Goal: Task Accomplishment & Management: Use online tool/utility

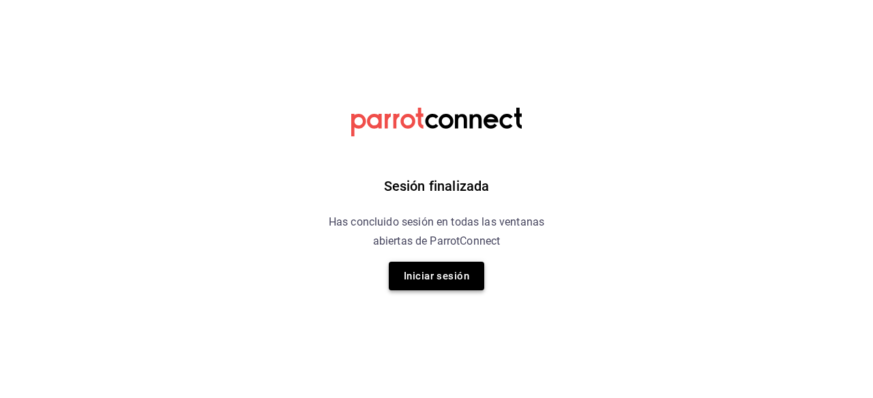
click at [409, 273] on button "Iniciar sesión" at bounding box center [436, 276] width 95 height 29
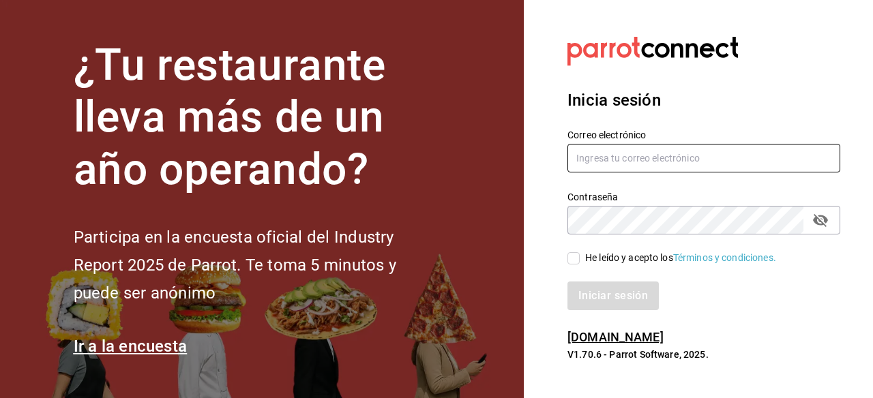
type input "gerenteoperaciones@donmacizo.com"
click at [572, 262] on input "He leído y acepto los Términos y condiciones." at bounding box center [573, 258] width 12 height 12
checkbox input "true"
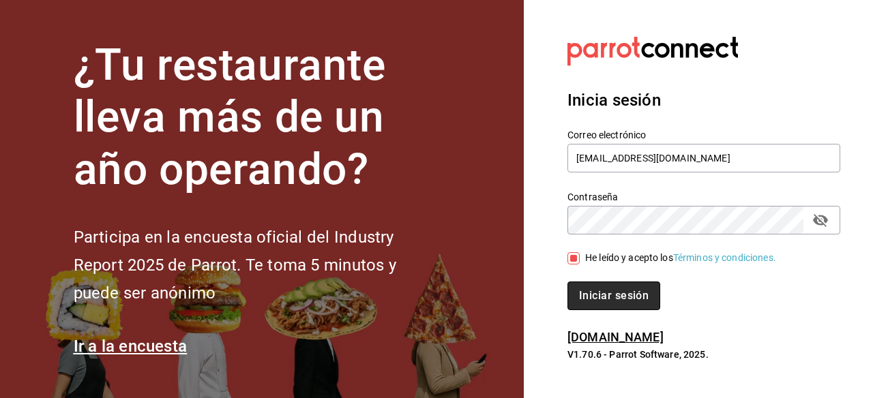
click at [590, 299] on button "Iniciar sesión" at bounding box center [613, 296] width 93 height 29
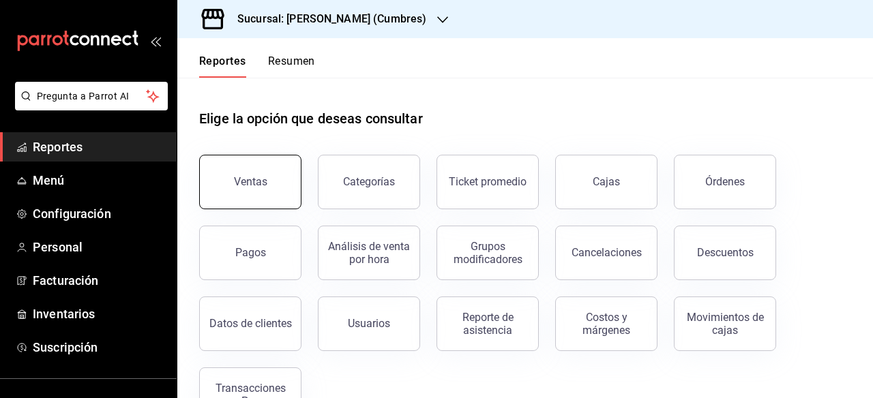
click at [271, 185] on button "Ventas" at bounding box center [250, 182] width 102 height 55
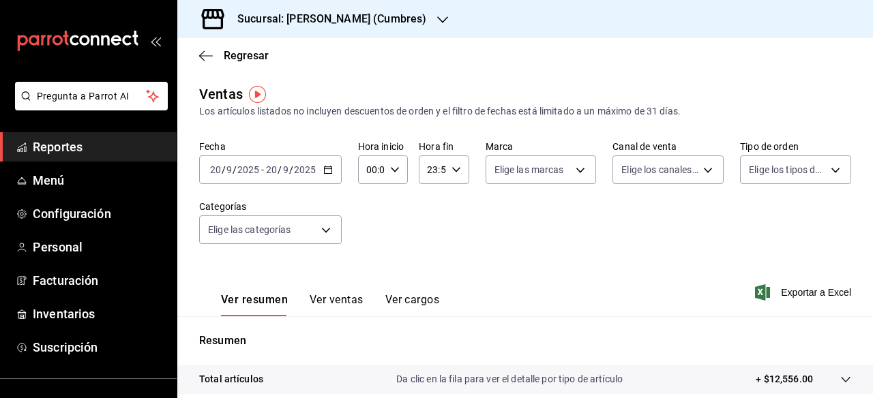
click at [437, 16] on icon "button" at bounding box center [442, 19] width 11 height 11
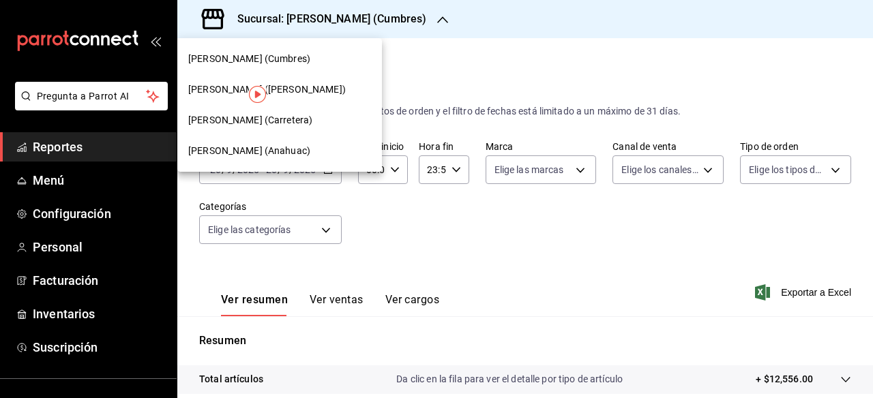
click at [278, 148] on span "Don Macizo (Anahuac)" at bounding box center [249, 151] width 122 height 14
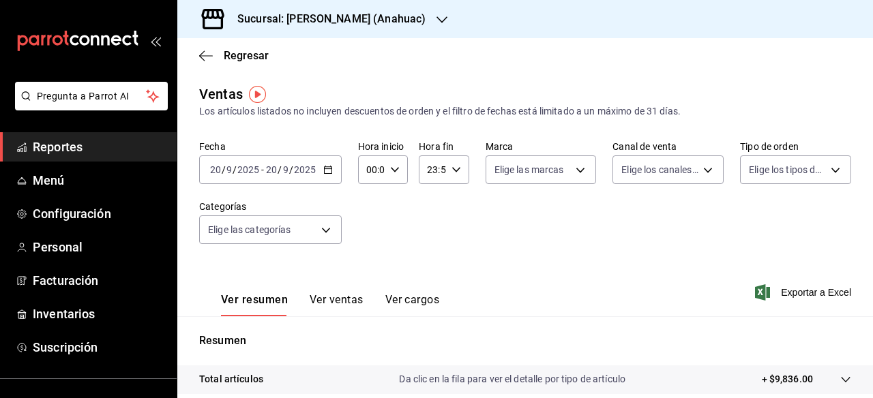
click at [407, 17] on div "Sucursal: Don Macizo (Anahuac)" at bounding box center [320, 19] width 265 height 38
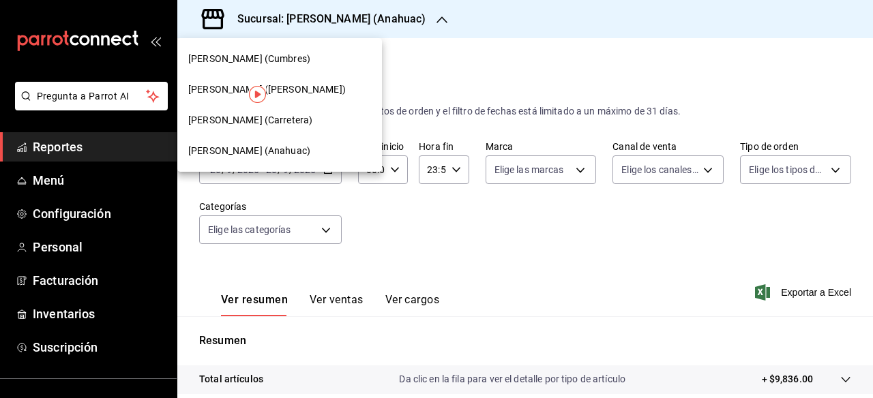
click at [282, 117] on span "Don Macizo (Carretera)" at bounding box center [250, 120] width 124 height 14
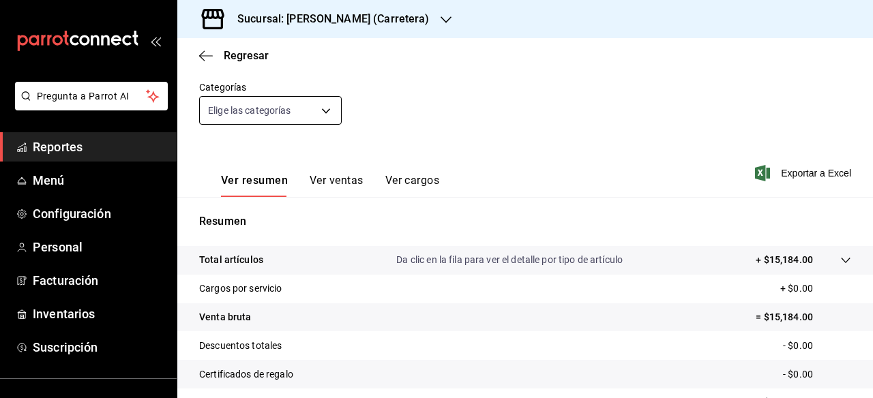
scroll to position [113, 0]
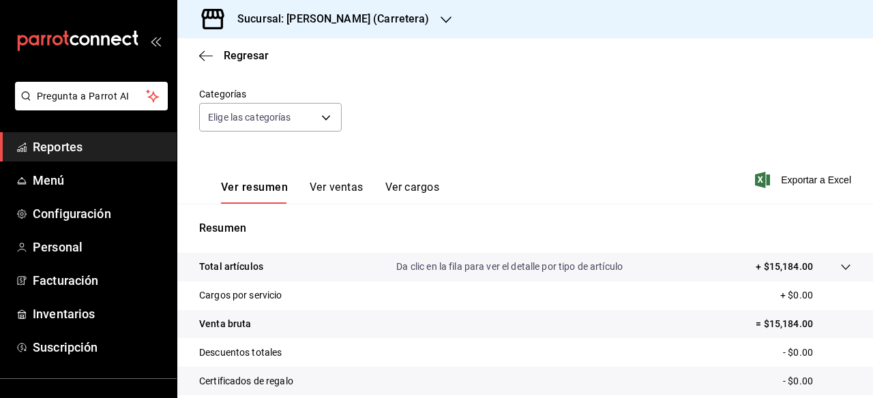
click at [402, 19] on div "Sucursal: Don Macizo (Carretera)" at bounding box center [322, 19] width 269 height 38
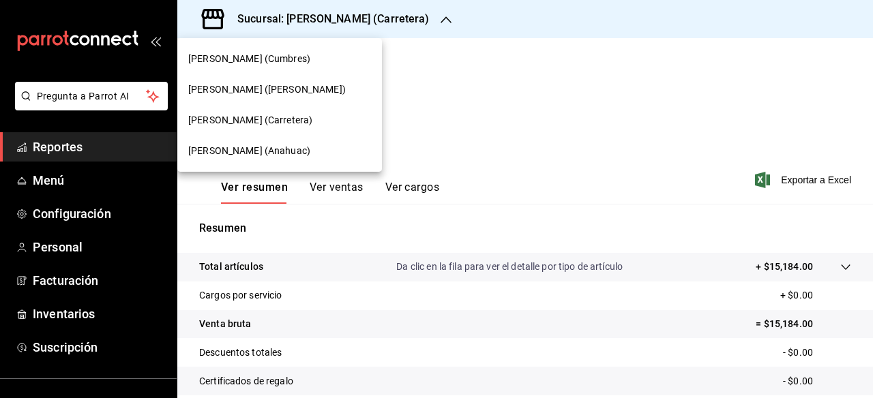
click at [265, 90] on span "Don Macizo (Humberto Lobo)" at bounding box center [267, 90] width 158 height 14
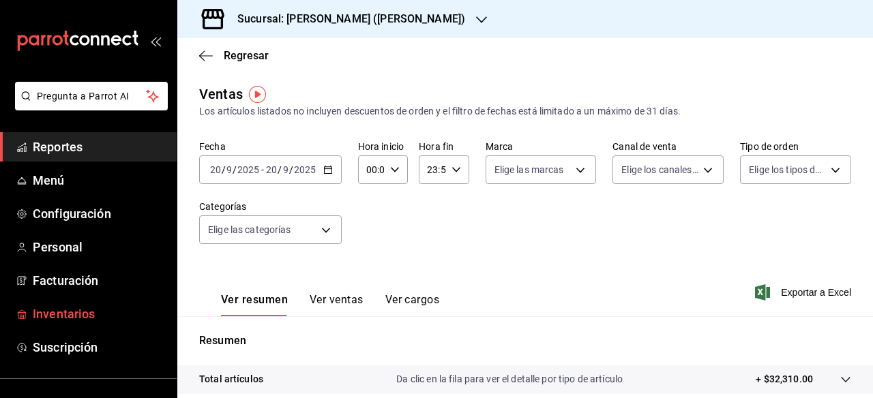
click at [83, 312] on span "Inventarios" at bounding box center [99, 314] width 133 height 18
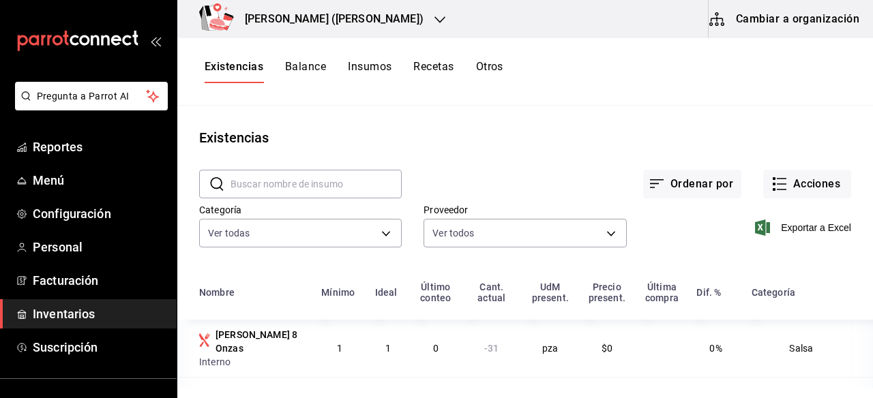
click at [485, 71] on button "Otros" at bounding box center [489, 71] width 27 height 23
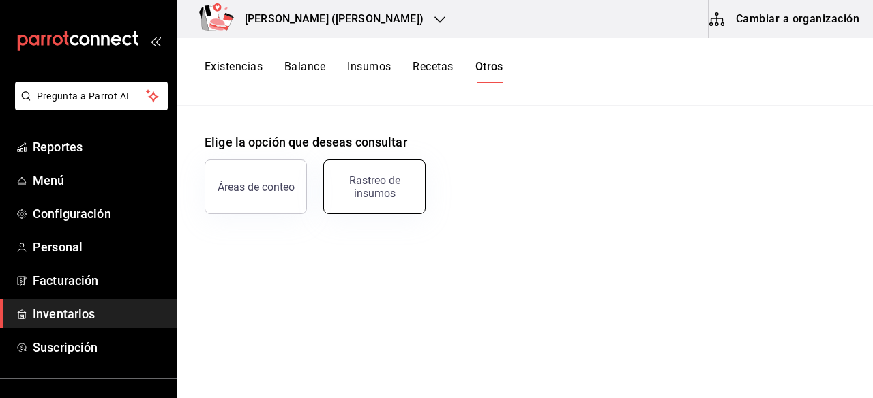
click at [352, 187] on div "Rastreo de insumos" at bounding box center [374, 187] width 85 height 26
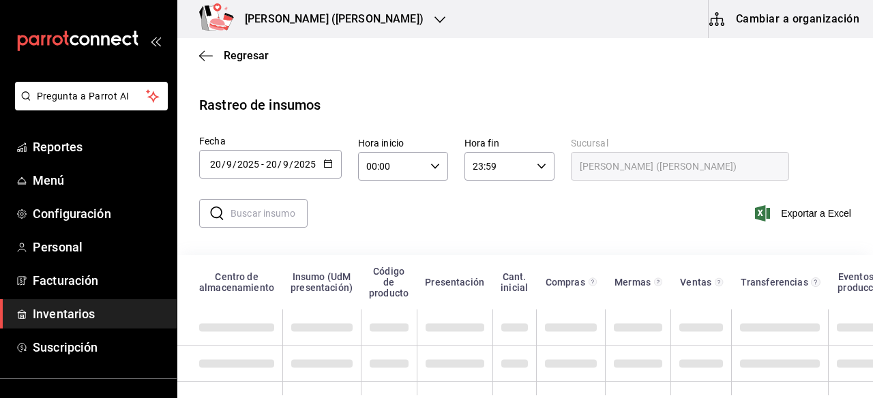
click at [273, 226] on input "text" at bounding box center [269, 213] width 77 height 27
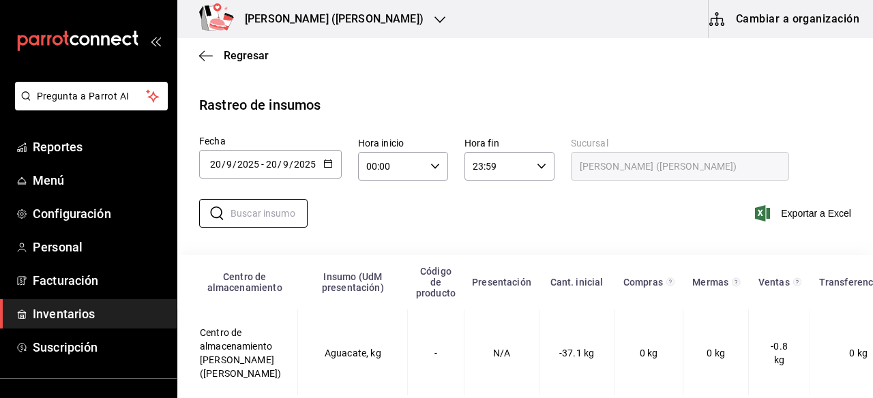
type input "SUMA"
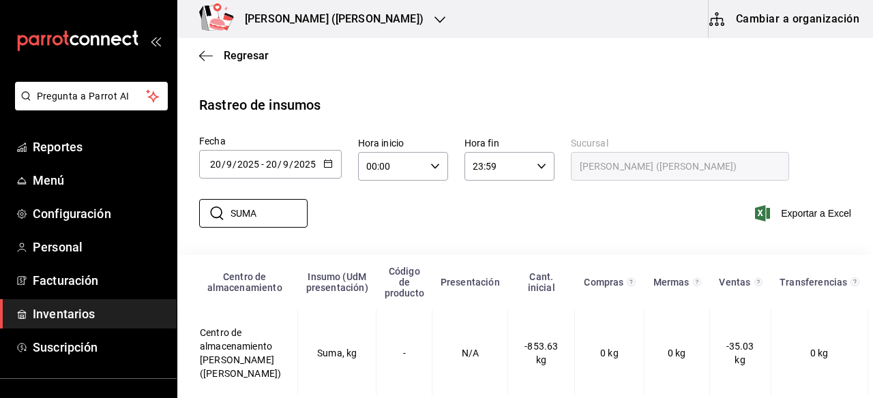
click at [434, 14] on icon "button" at bounding box center [439, 19] width 11 height 11
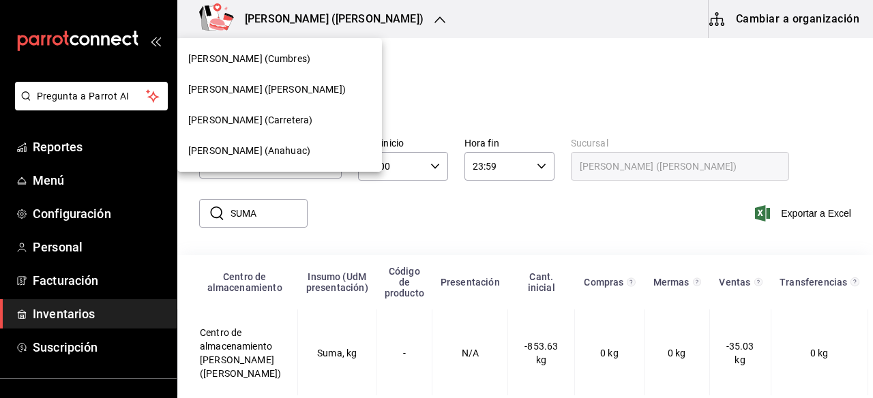
click at [278, 58] on span "[PERSON_NAME] (Cumbres)" at bounding box center [249, 59] width 122 height 14
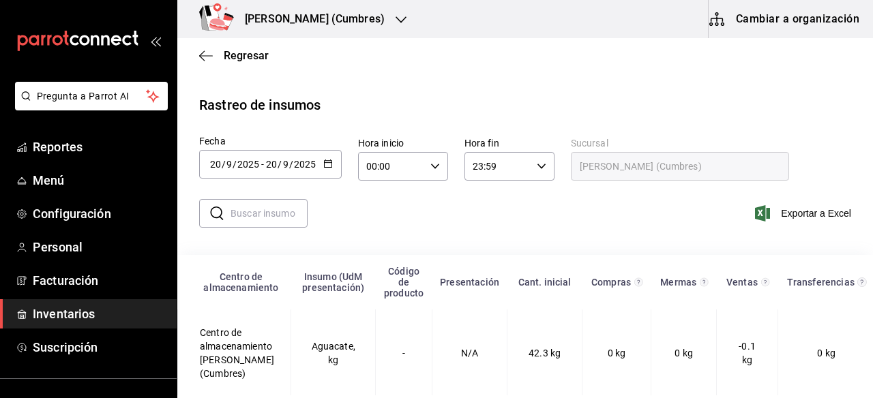
click at [243, 223] on input "text" at bounding box center [269, 213] width 77 height 27
type input "SUMA"
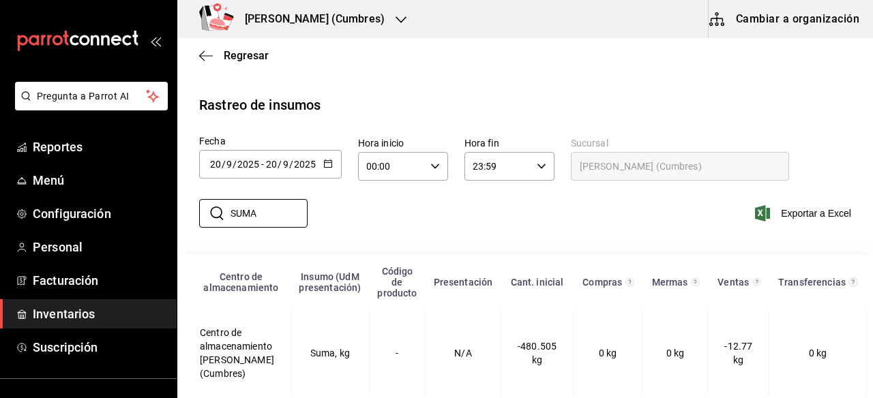
click at [396, 16] on icon "button" at bounding box center [401, 19] width 11 height 11
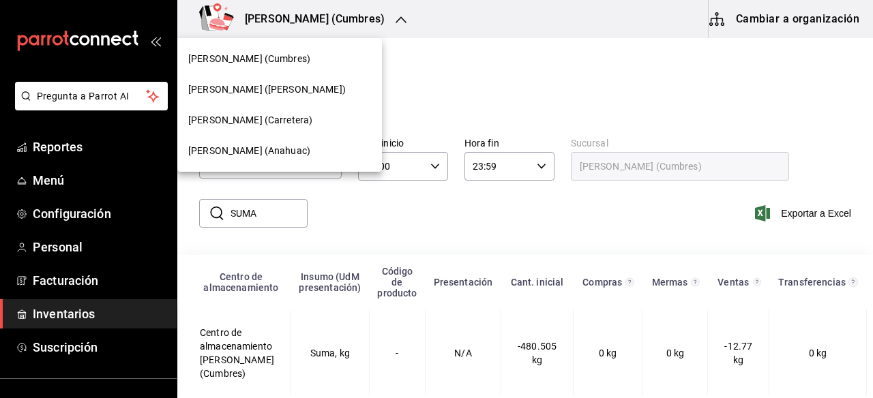
click at [280, 148] on span "Don Macizo (Anahuac)" at bounding box center [249, 151] width 122 height 14
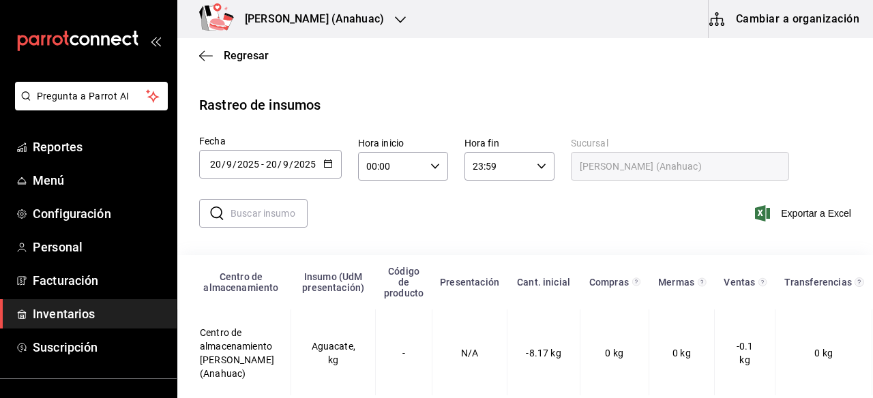
click at [257, 213] on input "text" at bounding box center [269, 213] width 77 height 27
type input "SUMA"
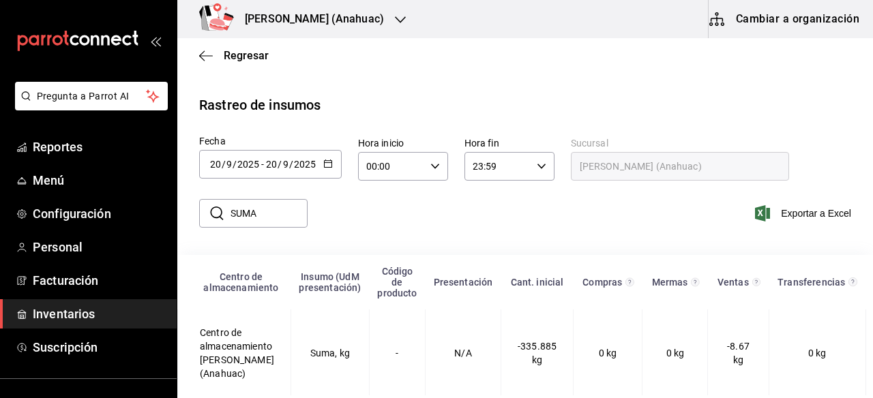
click at [395, 17] on icon "button" at bounding box center [400, 19] width 11 height 11
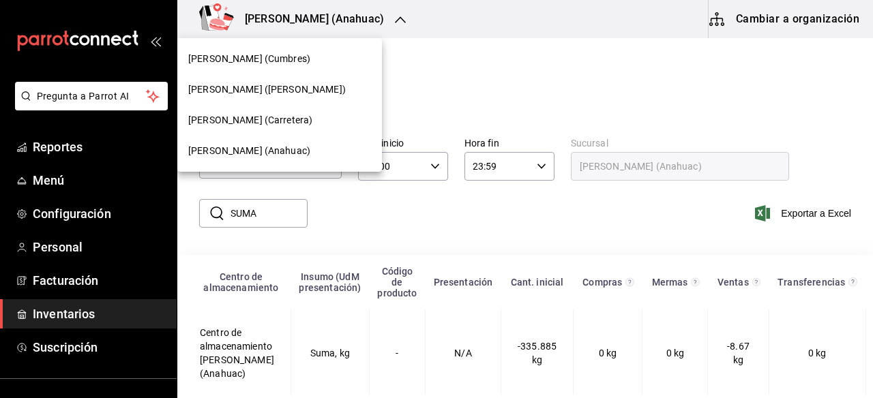
click at [280, 57] on span "[PERSON_NAME] (Cumbres)" at bounding box center [249, 59] width 122 height 14
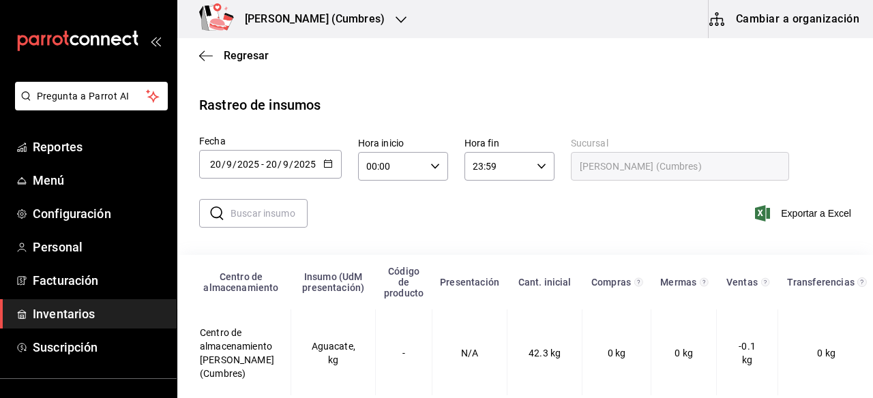
click at [253, 218] on input "text" at bounding box center [269, 213] width 77 height 27
type input "SUMA"
